Goal: Information Seeking & Learning: Find specific fact

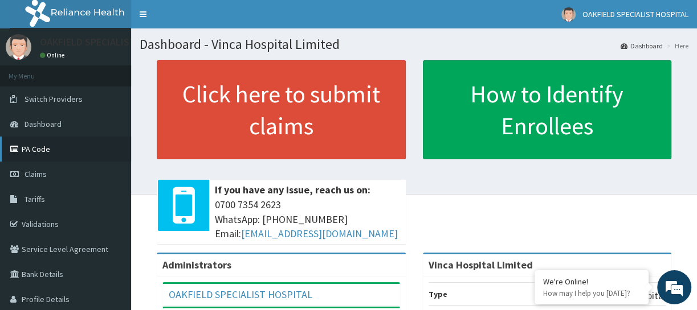
click at [32, 145] on link "PA Code" at bounding box center [65, 149] width 131 height 25
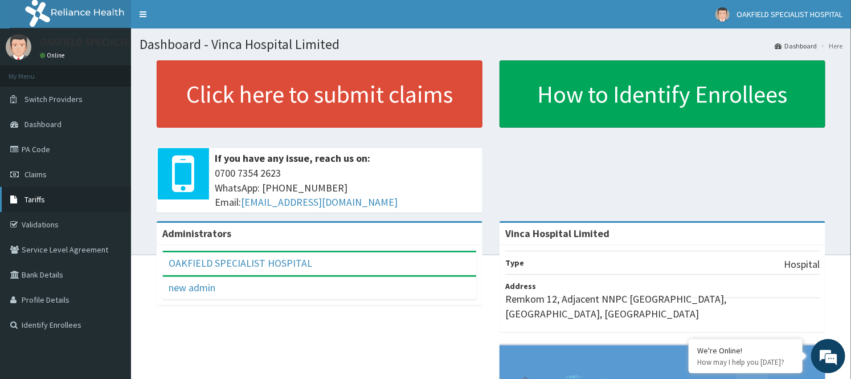
click at [60, 201] on link "Tariffs" at bounding box center [65, 199] width 131 height 25
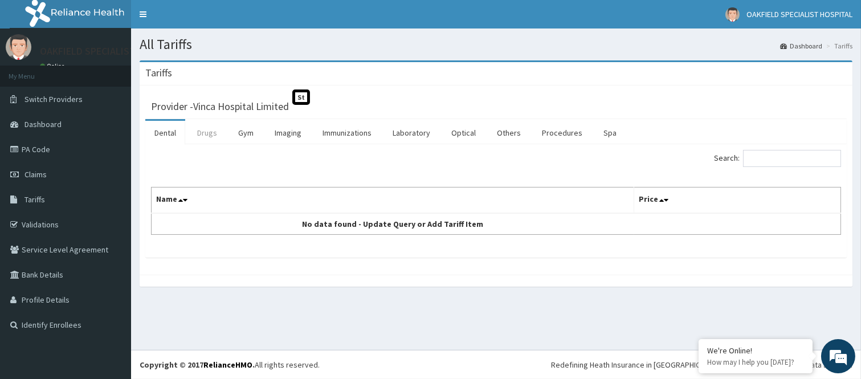
click at [204, 132] on link "Drugs" at bounding box center [207, 133] width 38 height 24
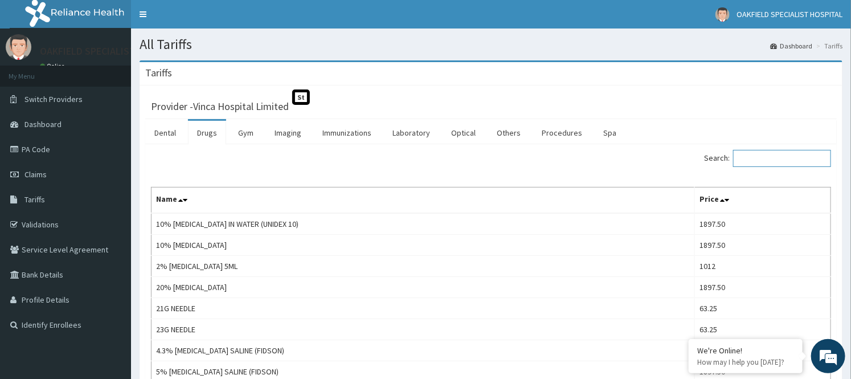
click at [766, 162] on input "Search:" at bounding box center [782, 158] width 98 height 17
paste input "[MEDICAL_DATA]"
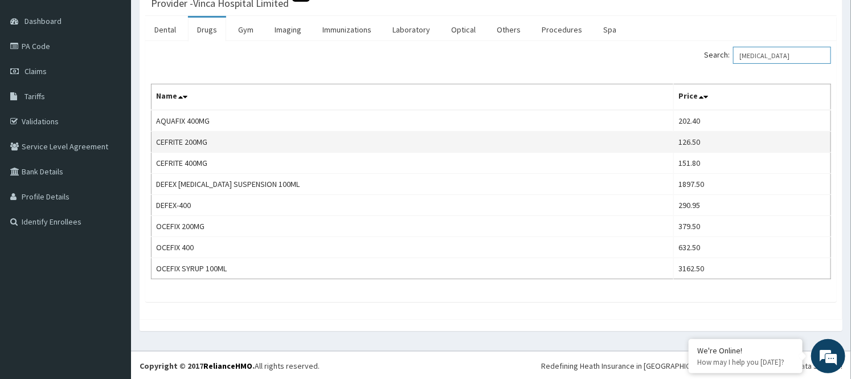
scroll to position [105, 0]
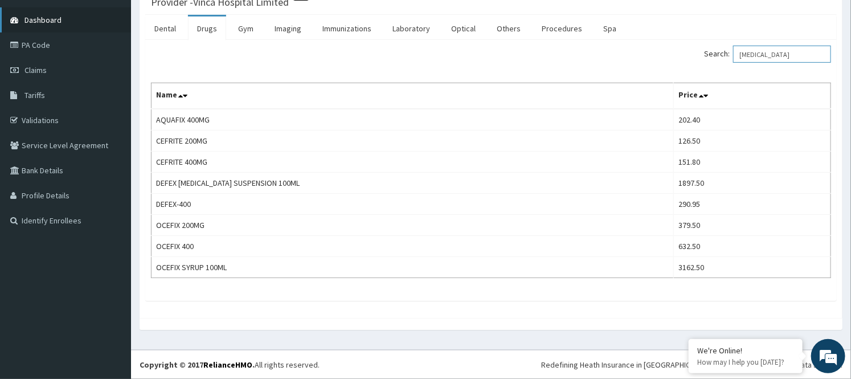
type input "[MEDICAL_DATA]"
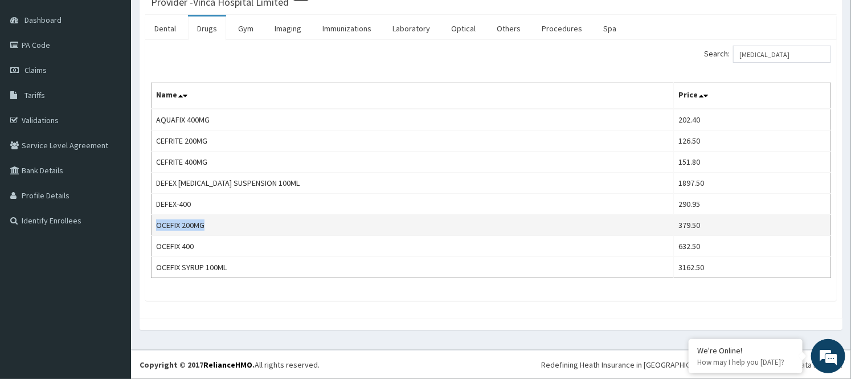
drag, startPoint x: 156, startPoint y: 223, endPoint x: 204, endPoint y: 223, distance: 48.4
click at [204, 223] on td "OCEFIX 200MG" at bounding box center [413, 225] width 522 height 21
copy td "OCEFIX 200MG"
drag, startPoint x: 238, startPoint y: 223, endPoint x: 190, endPoint y: 223, distance: 47.3
click at [236, 223] on td "OCEFIX 200MG" at bounding box center [413, 225] width 522 height 21
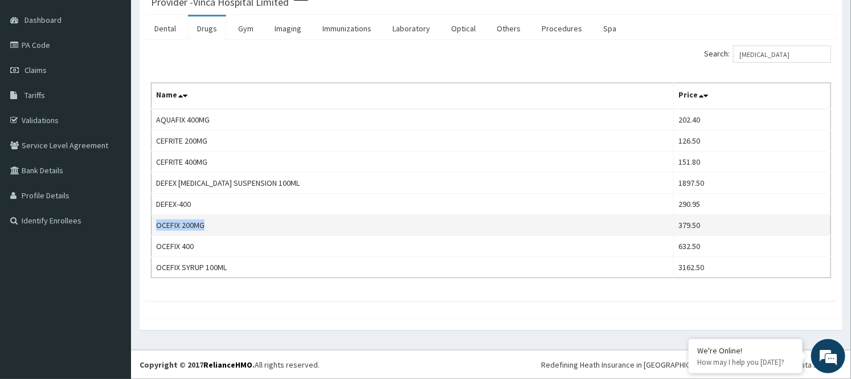
click at [152, 220] on td "OCEFIX 200MG" at bounding box center [413, 225] width 522 height 21
click at [212, 224] on td "OCEFIX 200MG" at bounding box center [413, 225] width 522 height 21
click at [715, 219] on td "379.50" at bounding box center [751, 225] width 157 height 21
drag, startPoint x: 158, startPoint y: 221, endPoint x: 204, endPoint y: 226, distance: 46.4
click at [204, 226] on td "OCEFIX 200MG" at bounding box center [413, 225] width 522 height 21
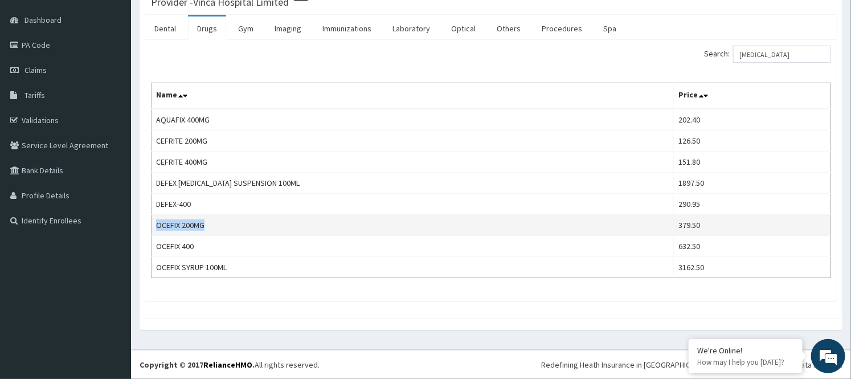
copy td "OCEFIX 200MG"
